Goal: Information Seeking & Learning: Learn about a topic

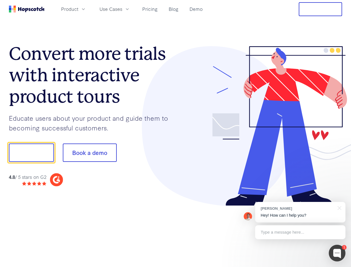
click at [176, 134] on div at bounding box center [259, 126] width 167 height 160
click at [78, 9] on span "Product" at bounding box center [69, 9] width 17 height 7
click at [122, 9] on span "Use Cases" at bounding box center [111, 9] width 23 height 7
click at [321, 9] on button "Free Trial" at bounding box center [320, 9] width 43 height 14
click at [31, 153] on button "Show me!" at bounding box center [31, 153] width 45 height 18
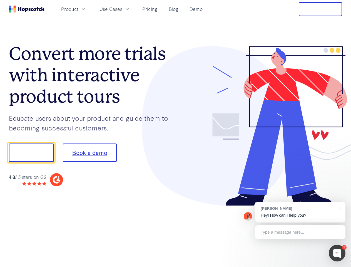
click at [90, 153] on button "Book a demo" at bounding box center [90, 153] width 54 height 18
click at [337, 253] on div at bounding box center [337, 253] width 17 height 17
click at [300, 212] on div "[PERSON_NAME] Hey! How can I help you?" at bounding box center [300, 212] width 90 height 21
click at [339, 208] on div at bounding box center [293, 152] width 104 height 186
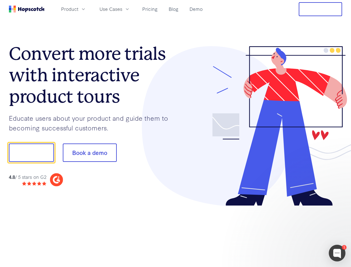
click at [300, 232] on div at bounding box center [293, 189] width 104 height 111
